Goal: Information Seeking & Learning: Learn about a topic

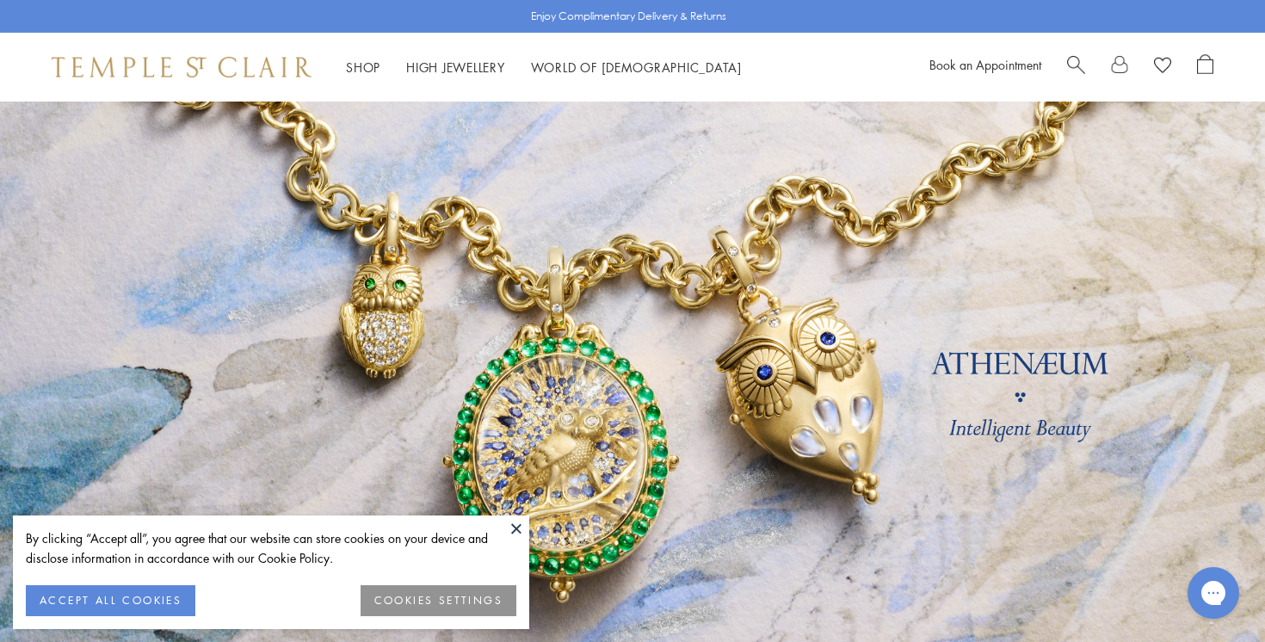
click at [516, 520] on button at bounding box center [517, 529] width 26 height 26
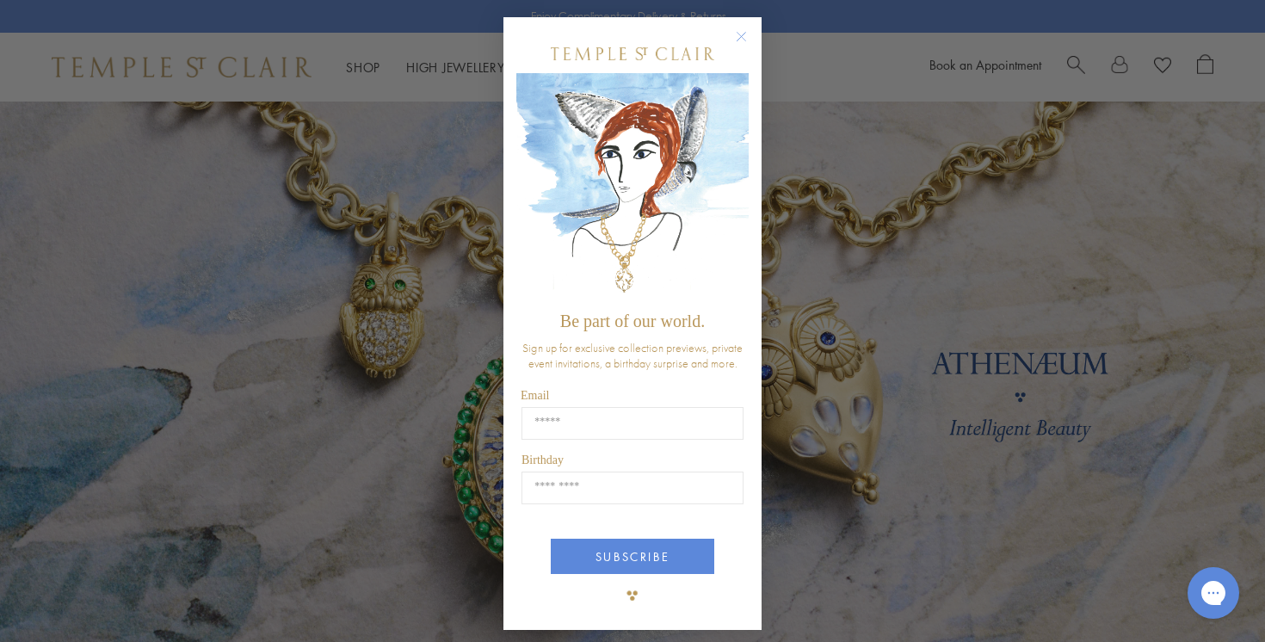
click at [744, 34] on circle "Close dialog" at bounding box center [742, 37] width 21 height 21
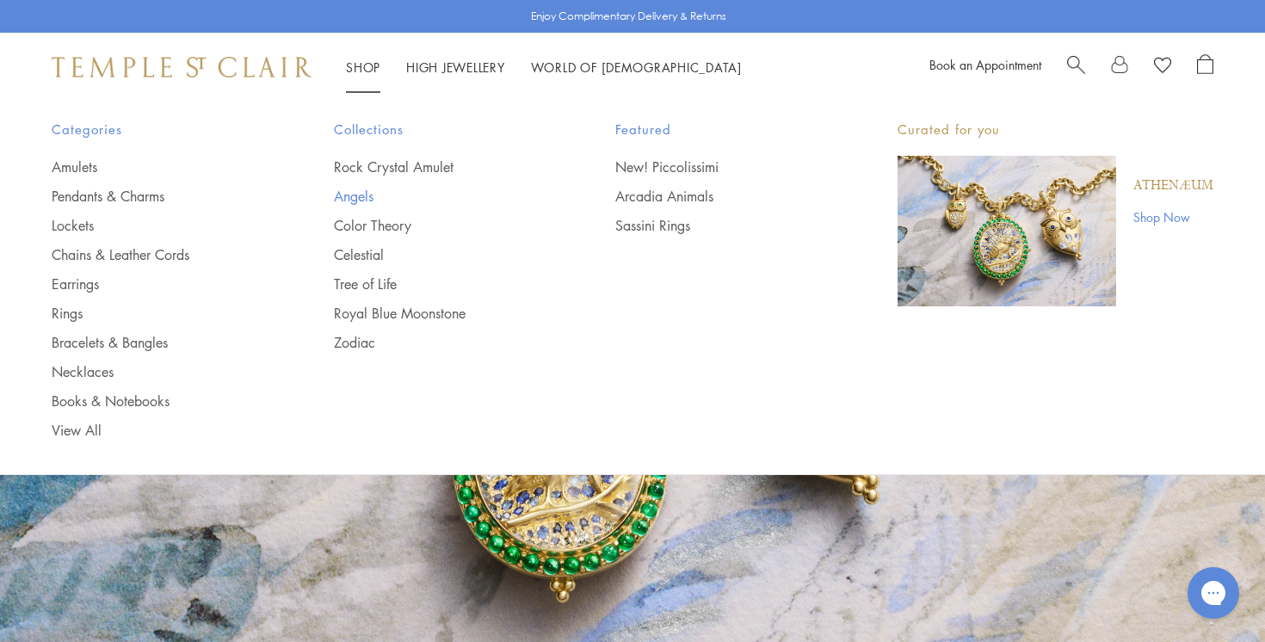
click at [350, 198] on link "Angels" at bounding box center [440, 196] width 213 height 19
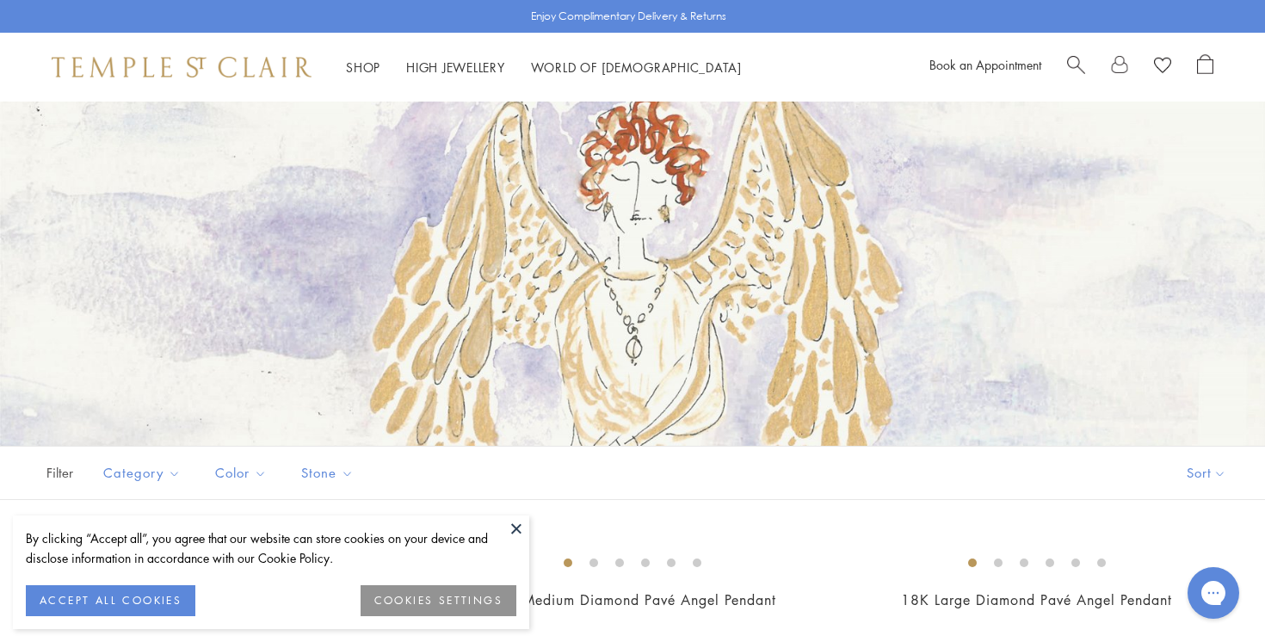
click at [516, 526] on button at bounding box center [517, 529] width 26 height 26
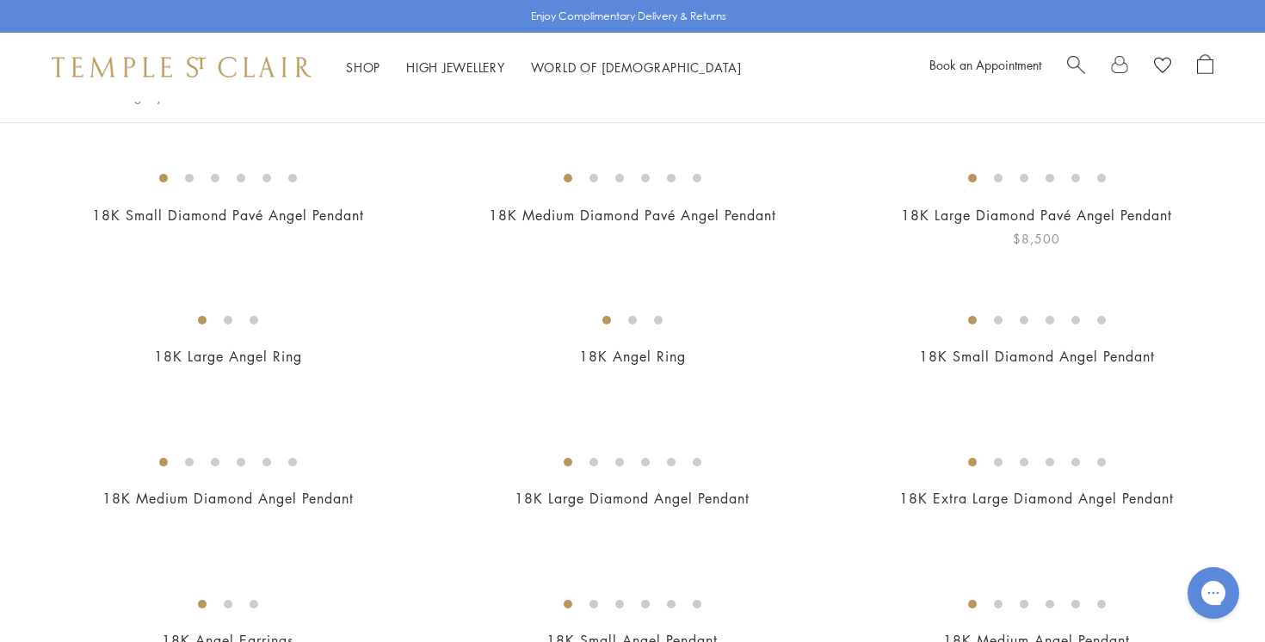
scroll to position [318, 0]
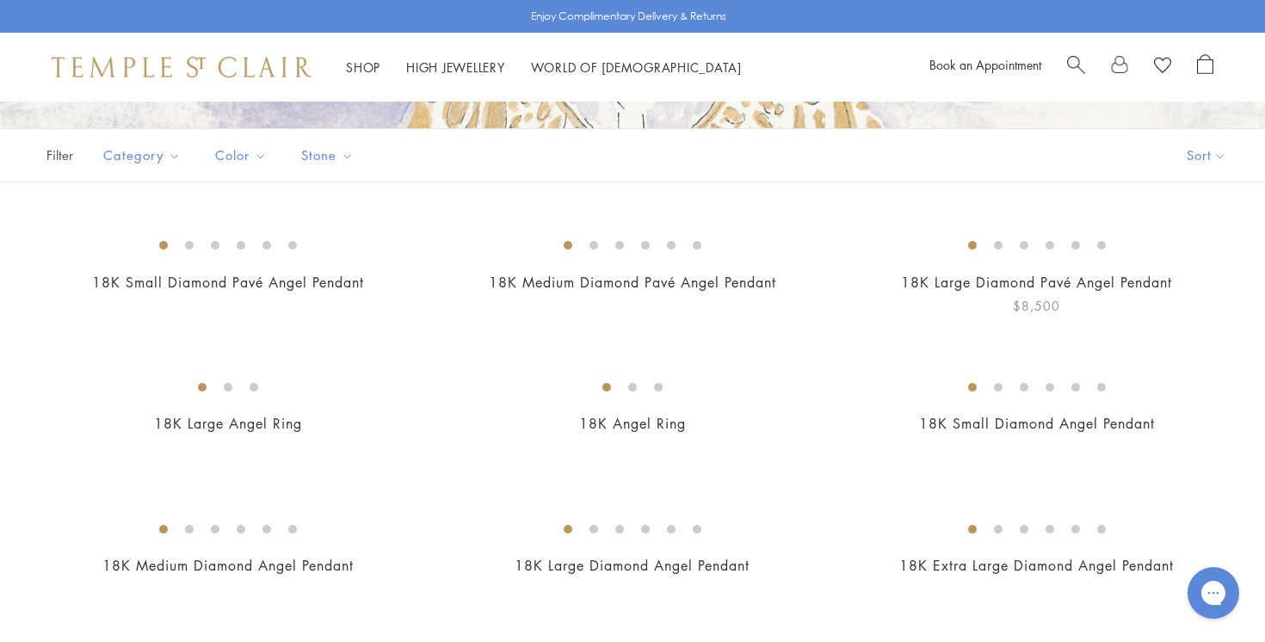
click at [0, 0] on img at bounding box center [0, 0] width 0 height 0
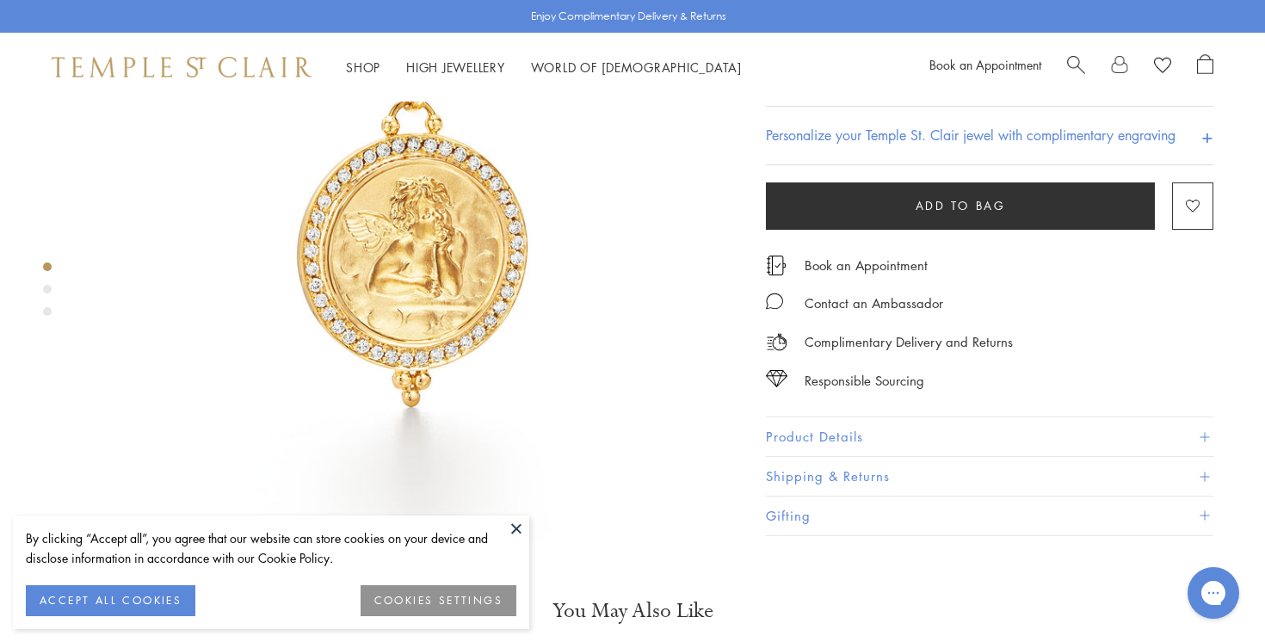
scroll to position [219, 0]
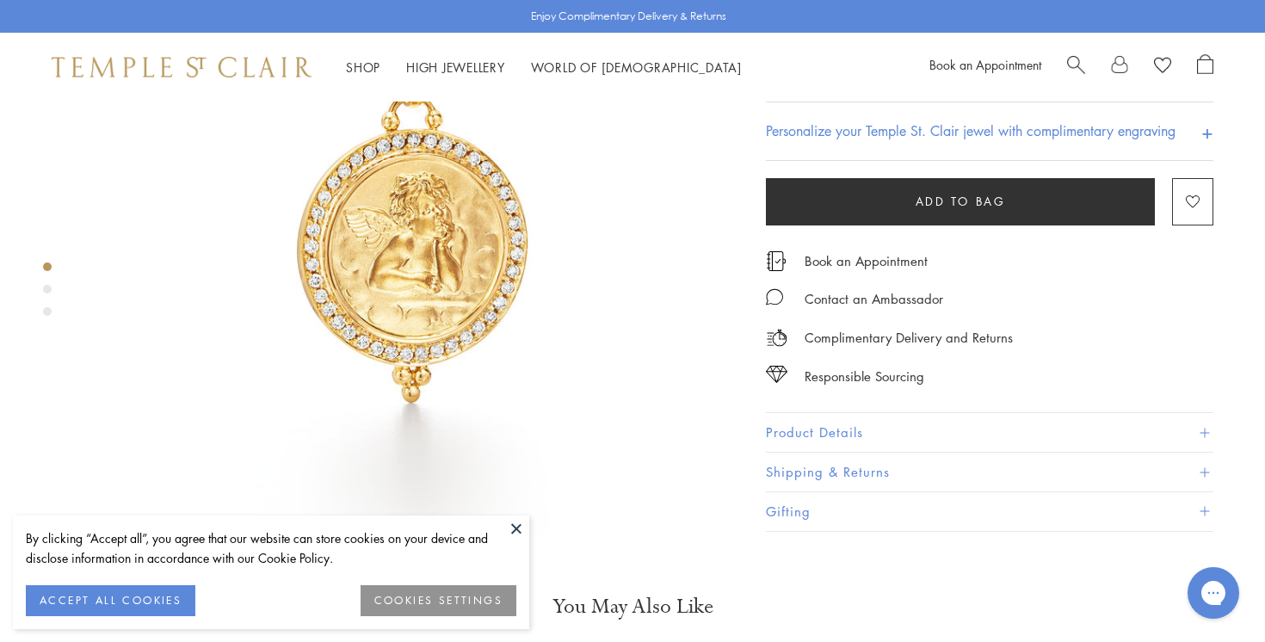
click at [820, 83] on label "M" at bounding box center [819, 73] width 31 height 22
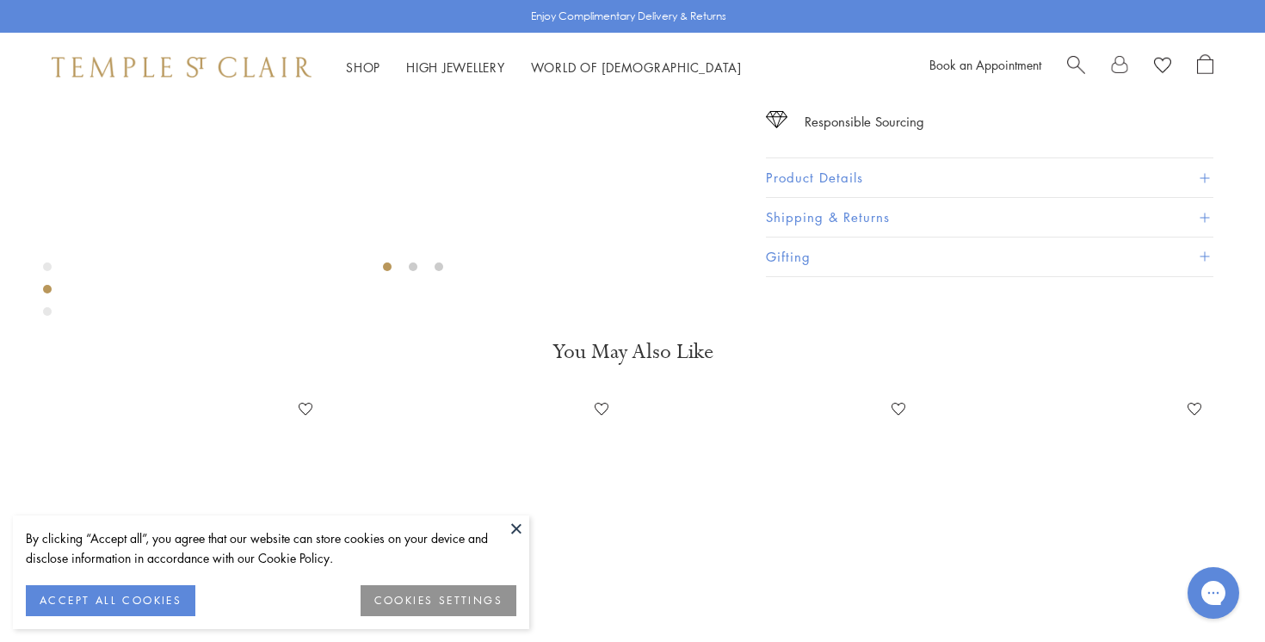
scroll to position [475, 0]
click at [851, 197] on button "Product Details" at bounding box center [990, 177] width 448 height 39
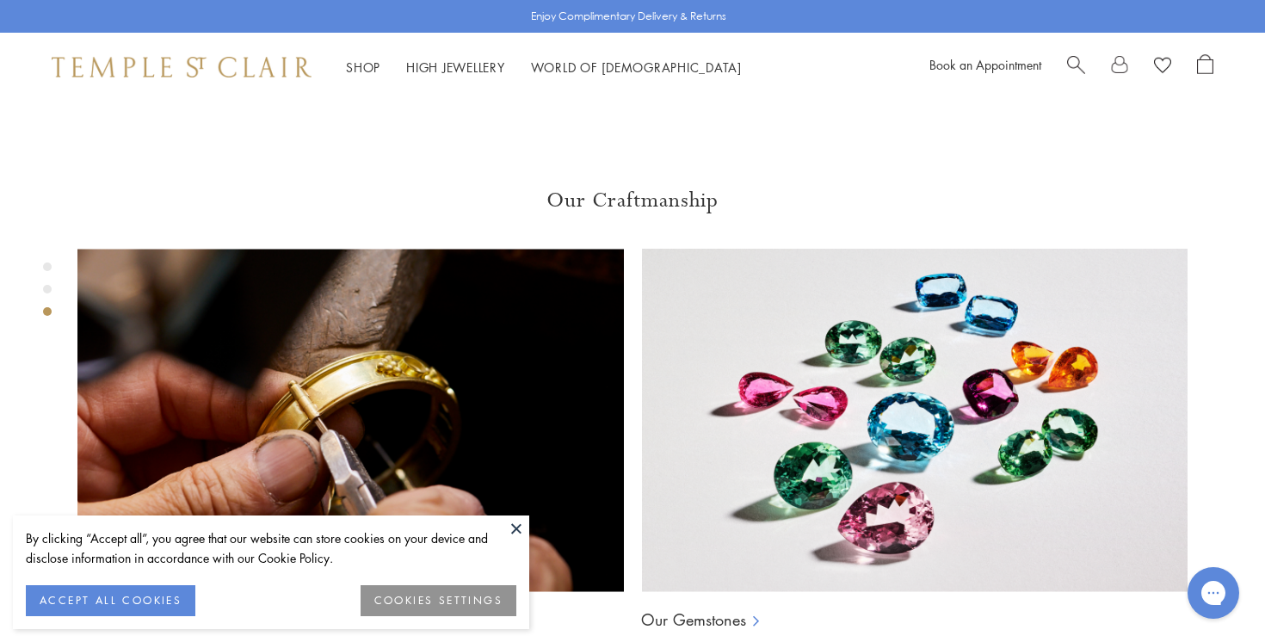
scroll to position [1375, 0]
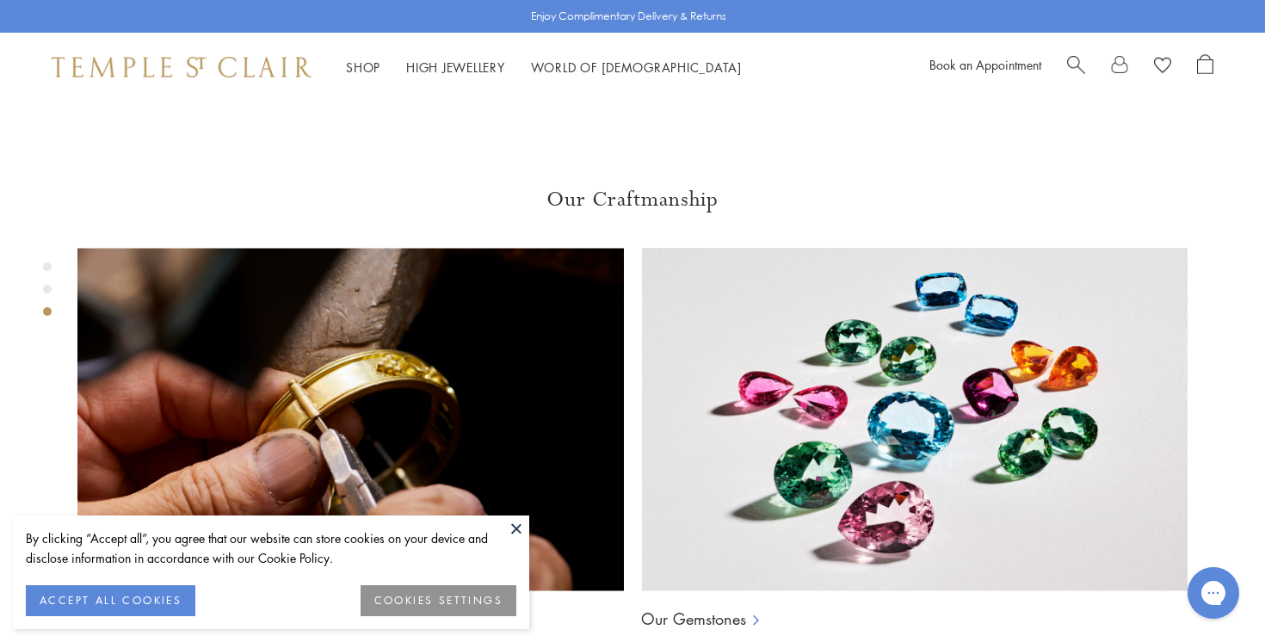
click at [501, 520] on div "By clicking “Accept all”, you agree that our website can store cookies on your …" at bounding box center [271, 573] width 516 height 114
click at [513, 524] on button at bounding box center [517, 529] width 26 height 26
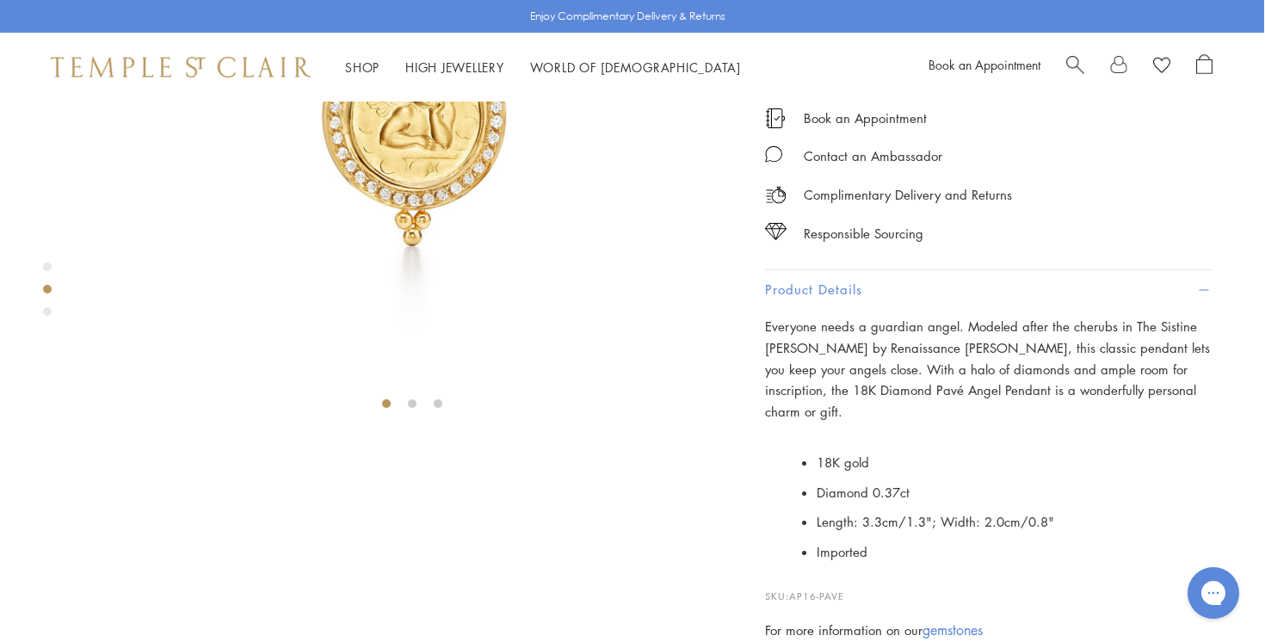
scroll to position [0, 1]
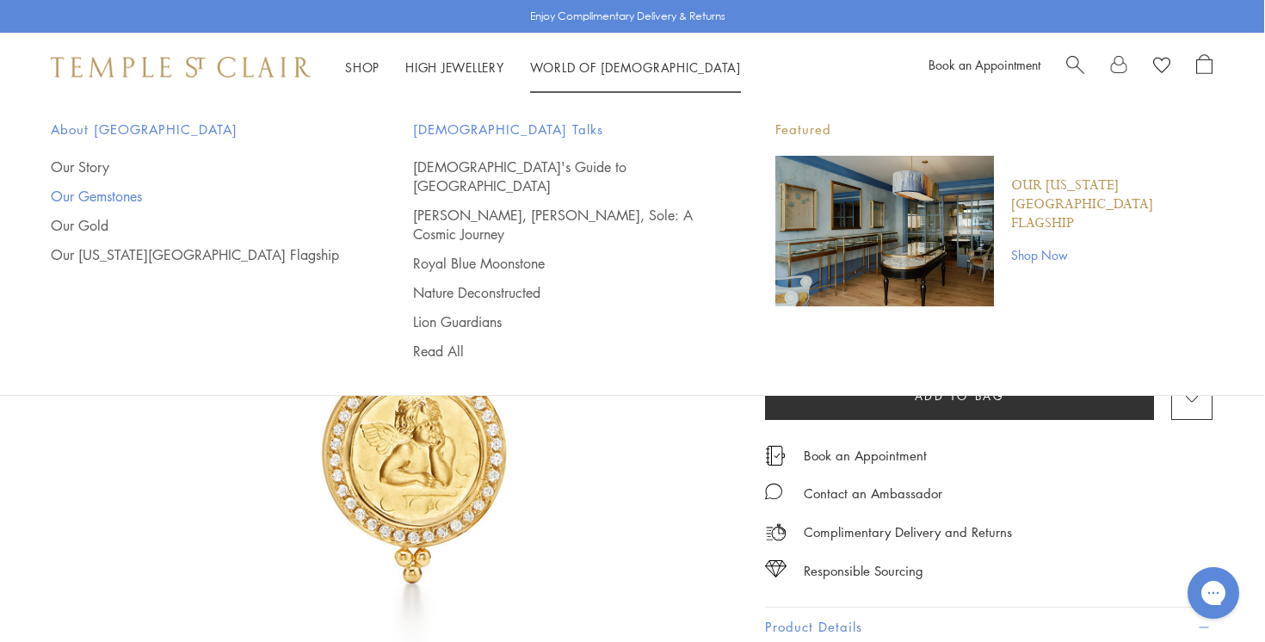
click at [103, 198] on link "Our Gemstones" at bounding box center [198, 196] width 294 height 19
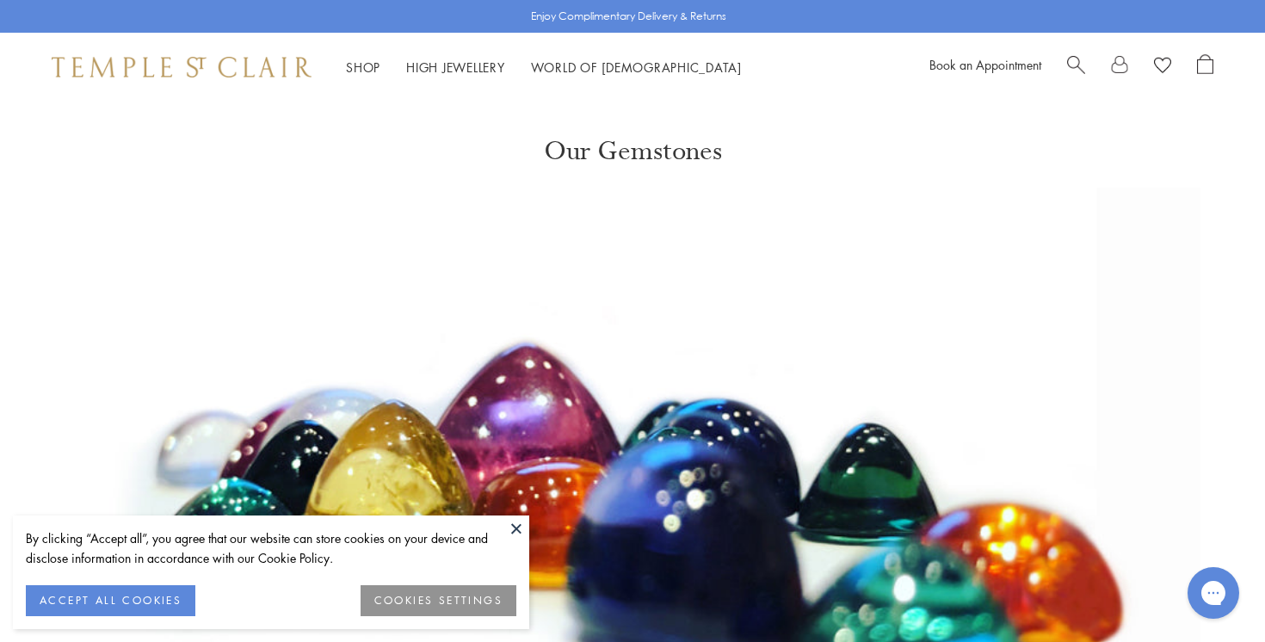
click at [516, 528] on button at bounding box center [517, 529] width 26 height 26
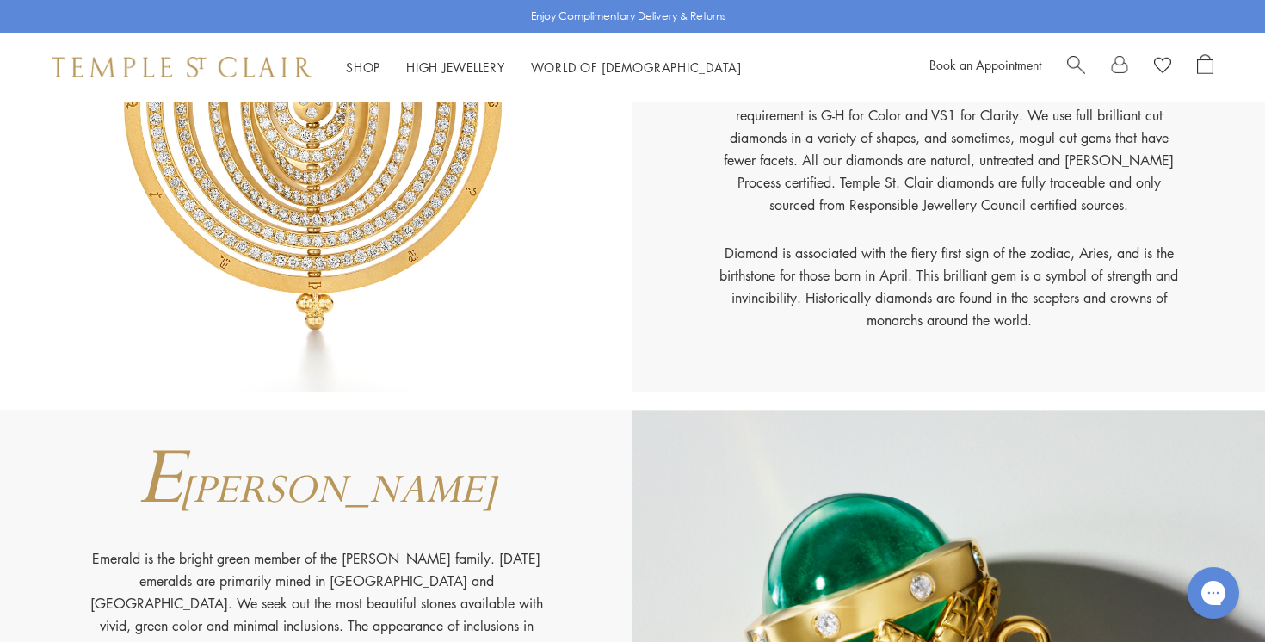
scroll to position [3803, 0]
